Goal: Information Seeking & Learning: Learn about a topic

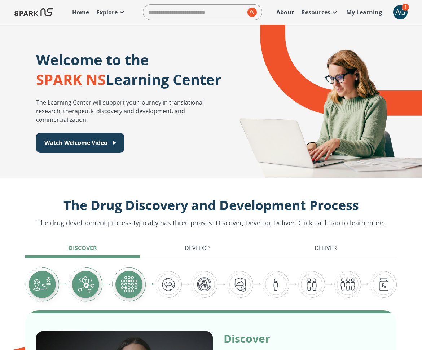
click at [108, 17] on link "Explore" at bounding box center [111, 12] width 37 height 16
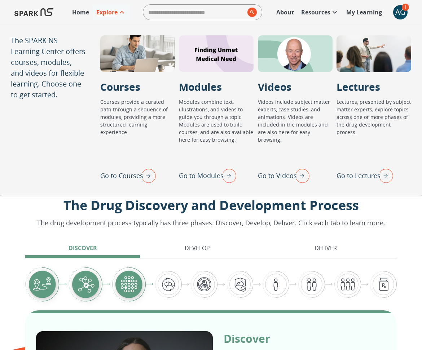
click at [293, 168] on img "Go to Videos" at bounding box center [301, 175] width 18 height 19
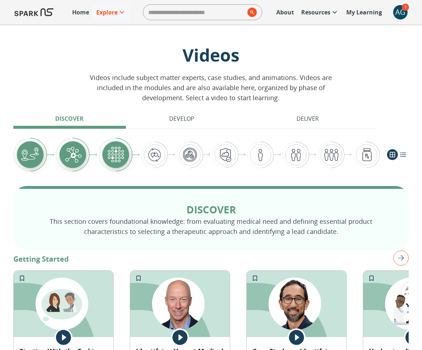
scroll to position [10, 0]
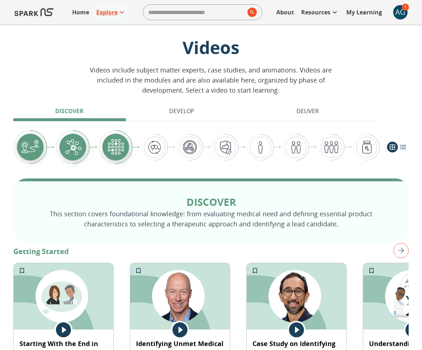
click at [128, 15] on link "Explore" at bounding box center [111, 12] width 37 height 16
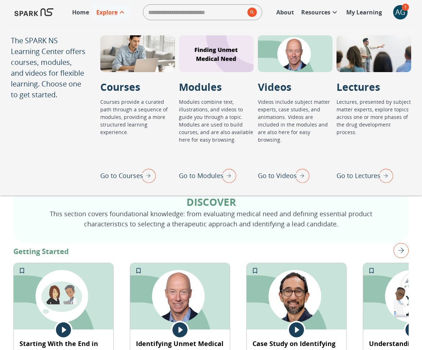
click at [223, 177] on img "Go to Modules" at bounding box center [227, 175] width 18 height 19
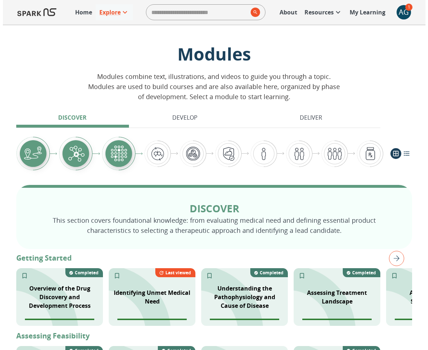
scroll to position [4, 0]
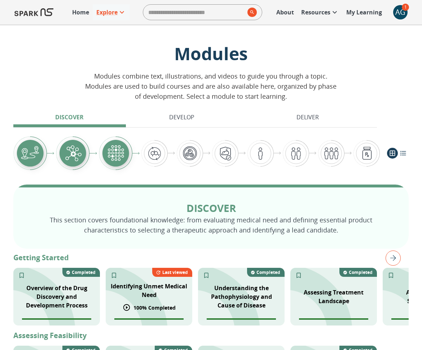
click at [135, 273] on div "Identifying Unmet Medical Need 100 % Completed Last viewed" at bounding box center [149, 297] width 87 height 58
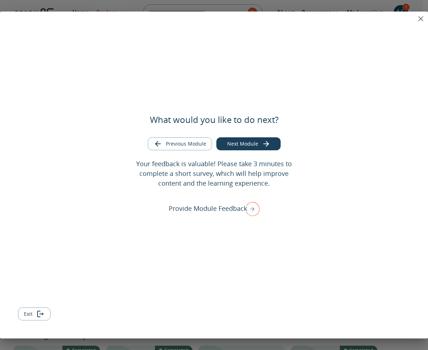
click at [420, 19] on icon "close" at bounding box center [420, 18] width 9 height 9
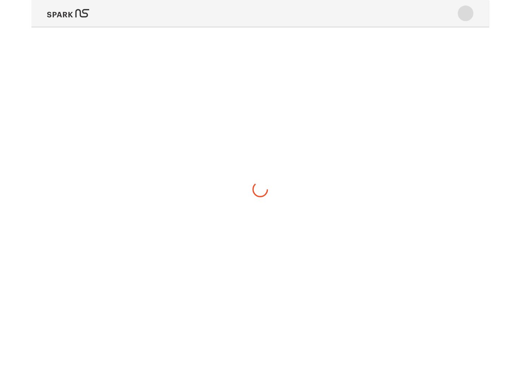
scroll to position [0, 0]
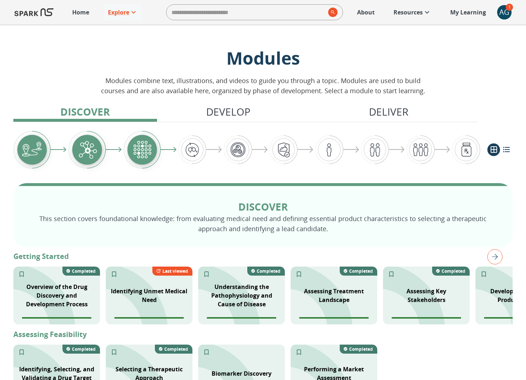
click at [77, 12] on p "Home" at bounding box center [80, 12] width 17 height 9
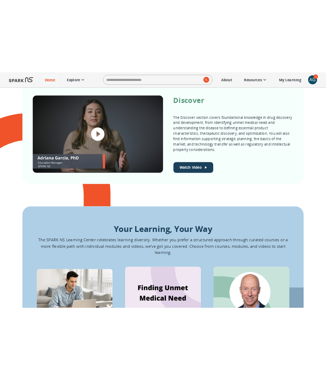
scroll to position [312, 0]
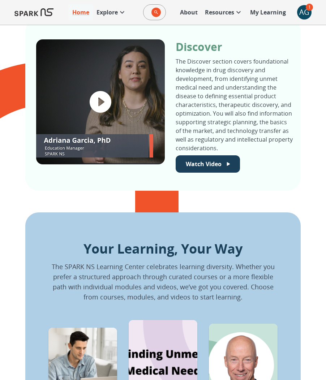
click at [185, 249] on p "Your Learning, Your Way" at bounding box center [162, 248] width 229 height 19
click at [191, 248] on p "Your Learning, Your Way" at bounding box center [162, 248] width 229 height 19
click at [208, 251] on p "Your Learning, Your Way" at bounding box center [162, 248] width 229 height 19
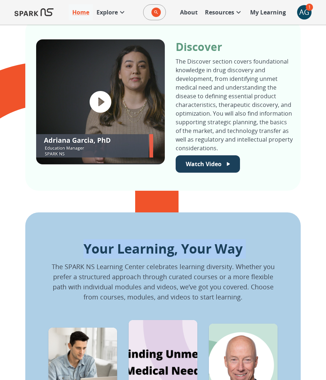
click at [208, 251] on p "Your Learning, Your Way" at bounding box center [162, 248] width 229 height 19
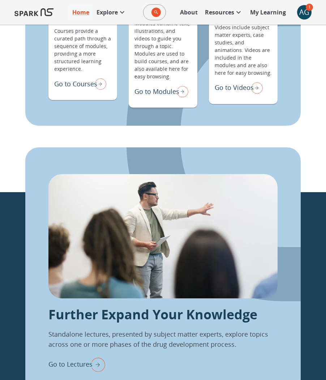
scroll to position [724, 0]
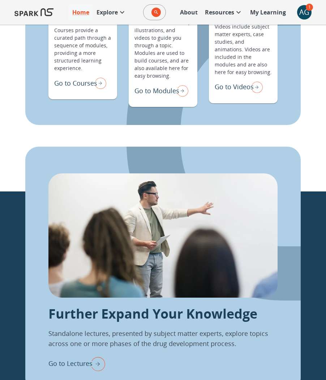
click at [156, 157] on div "Further Expand Your Knowledge Standalone lectures, presented by subject matter …" at bounding box center [162, 269] width 275 height 244
click at [158, 153] on div "Further Expand Your Knowledge Standalone lectures, presented by subject matter …" at bounding box center [162, 269] width 275 height 244
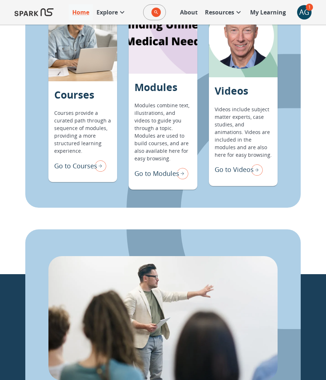
scroll to position [428, 0]
